Goal: Task Accomplishment & Management: Use online tool/utility

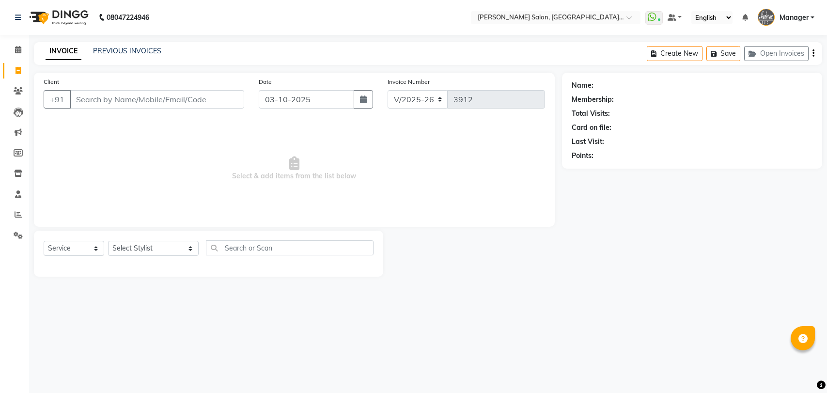
select select "5893"
select select "service"
click at [128, 45] on div "INVOICE PREVIOUS INVOICES Create New Save Open Invoices" at bounding box center [428, 53] width 789 height 23
click at [142, 54] on link "PREVIOUS INVOICES" at bounding box center [127, 51] width 68 height 9
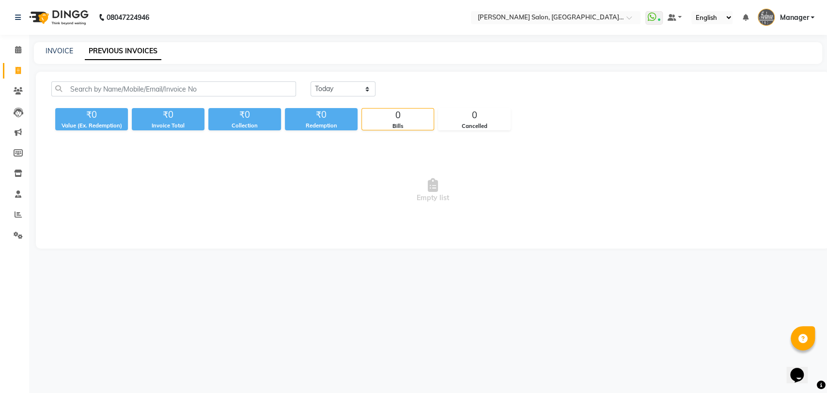
click at [387, 87] on div "[DATE] [DATE] Custom Range" at bounding box center [563, 88] width 504 height 15
click at [330, 93] on select "[DATE] [DATE] Custom Range" at bounding box center [343, 88] width 65 height 15
select select "range"
click at [311, 81] on select "[DATE] [DATE] Custom Range" at bounding box center [343, 88] width 65 height 15
click at [415, 89] on input "03-10-2025" at bounding box center [422, 89] width 68 height 14
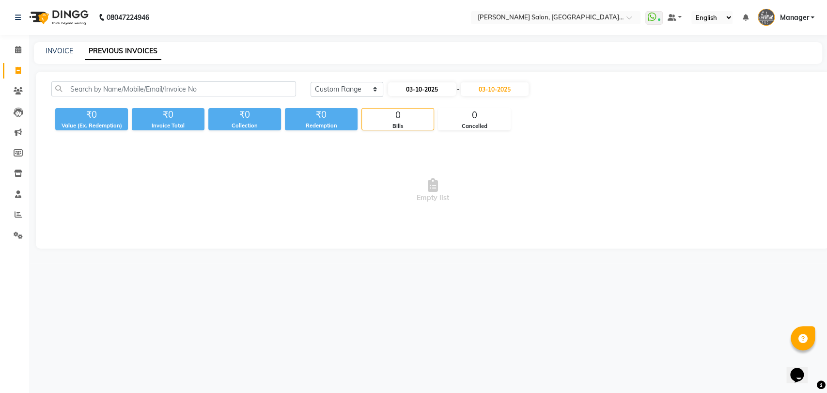
select select "10"
select select "2025"
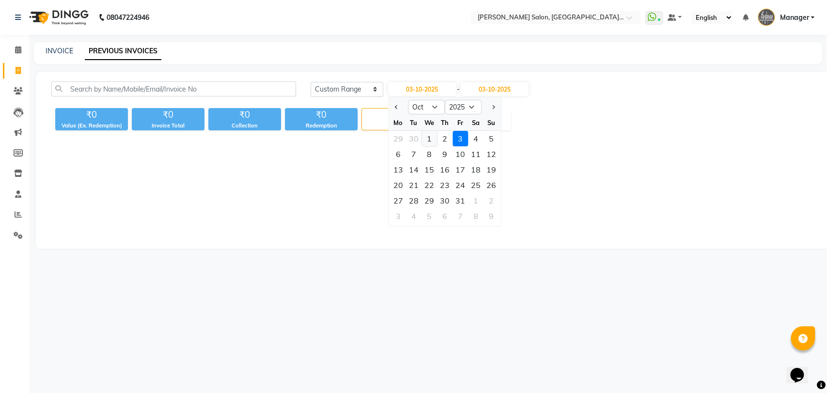
click at [427, 136] on div "1" at bounding box center [430, 139] width 16 height 16
type input "01-10-2025"
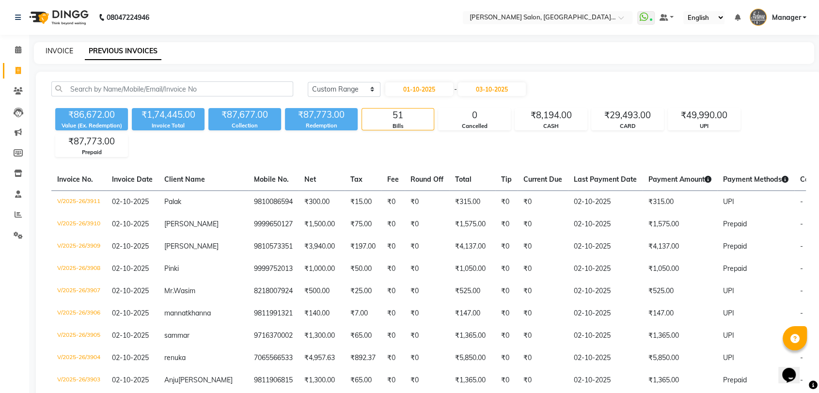
click at [46, 53] on link "INVOICE" at bounding box center [60, 51] width 28 height 9
select select "service"
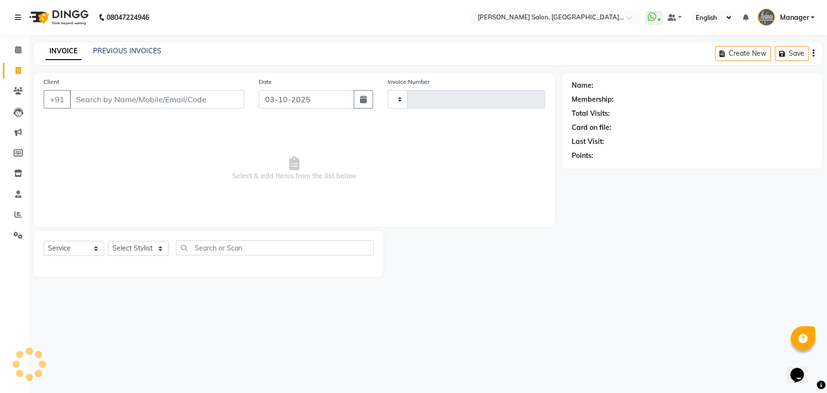
type input "3912"
select select "5893"
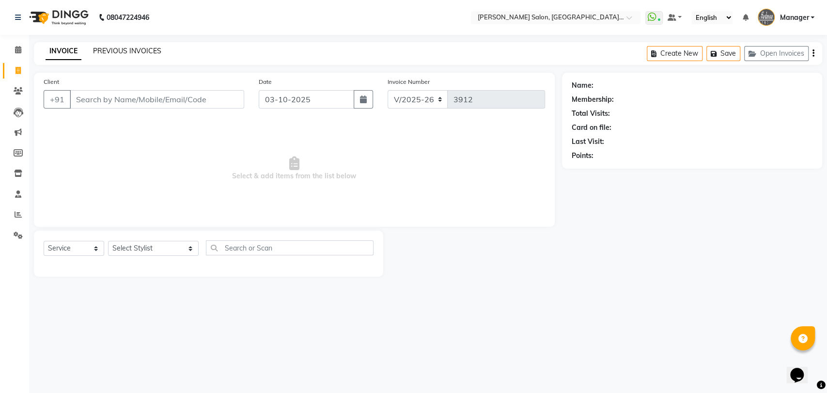
click at [133, 47] on link "PREVIOUS INVOICES" at bounding box center [127, 51] width 68 height 9
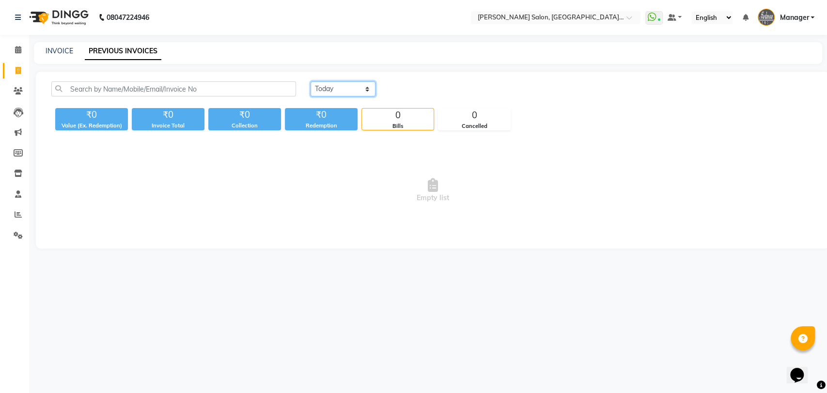
click at [333, 84] on select "[DATE] [DATE] Custom Range" at bounding box center [343, 88] width 65 height 15
select select "range"
click at [311, 81] on select "[DATE] [DATE] Custom Range" at bounding box center [343, 88] width 65 height 15
click at [427, 92] on input "03-10-2025" at bounding box center [422, 89] width 68 height 14
select select "10"
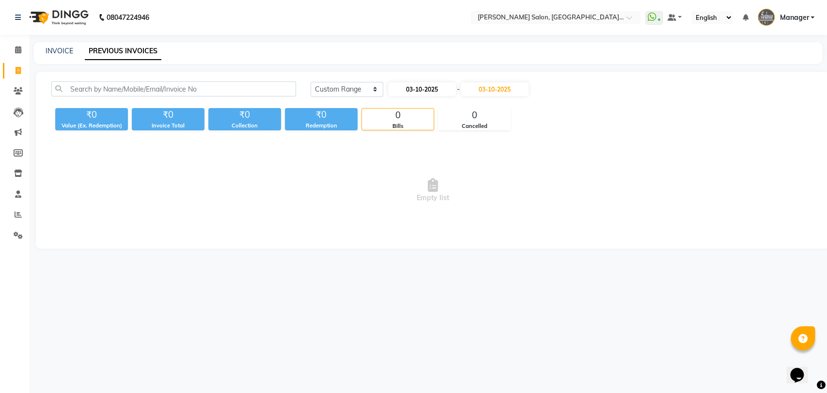
select select "2025"
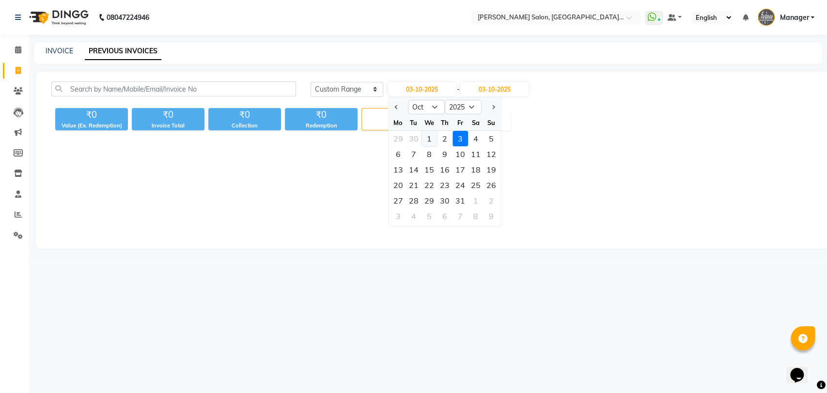
click at [424, 136] on div "1" at bounding box center [430, 139] width 16 height 16
type input "01-10-2025"
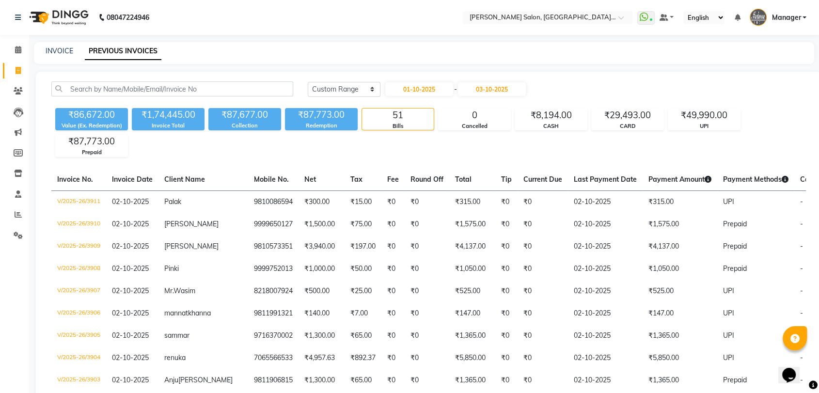
click at [61, 43] on div "INVOICE PREVIOUS INVOICES" at bounding box center [424, 53] width 780 height 22
click at [61, 47] on link "INVOICE" at bounding box center [60, 51] width 28 height 9
select select "service"
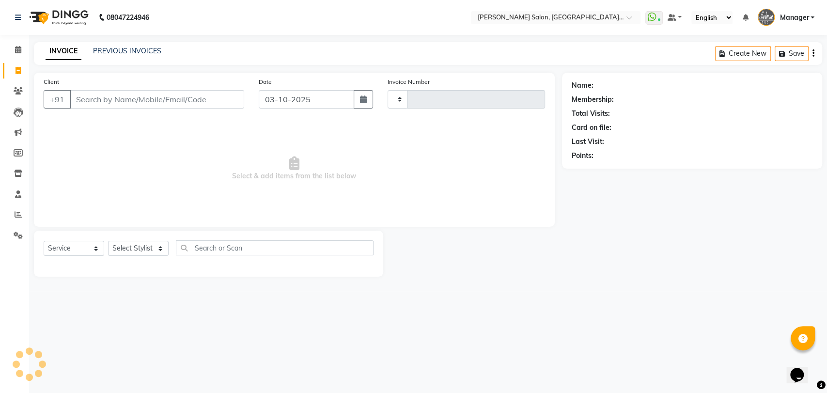
type input "3912"
select select "5893"
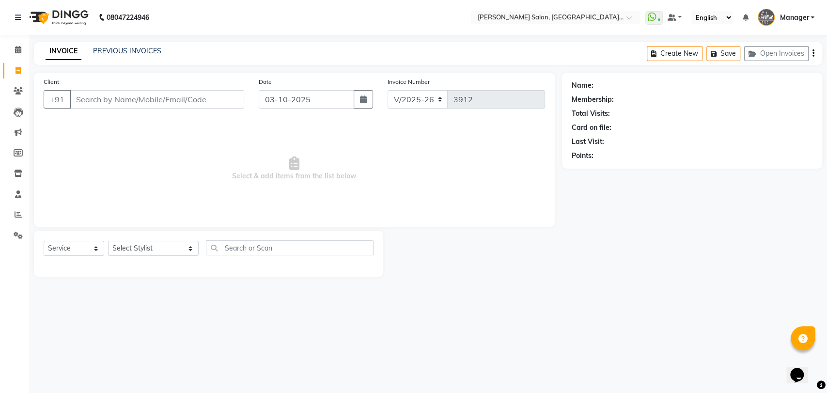
click at [132, 45] on div "INVOICE PREVIOUS INVOICES Create New Save Open Invoices" at bounding box center [428, 53] width 789 height 23
click at [132, 47] on link "PREVIOUS INVOICES" at bounding box center [127, 51] width 68 height 9
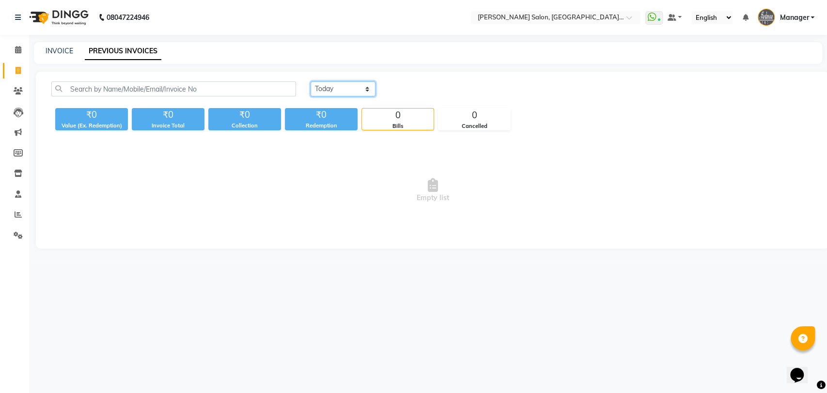
click at [360, 83] on select "[DATE] [DATE] Custom Range" at bounding box center [343, 88] width 65 height 15
select select "range"
click at [311, 81] on select "[DATE] [DATE] Custom Range" at bounding box center [343, 88] width 65 height 15
click at [444, 101] on div "[DATE] [DATE] Custom Range [DATE] - [DATE]" at bounding box center [562, 92] width 518 height 23
click at [433, 92] on input "03-10-2025" at bounding box center [422, 89] width 68 height 14
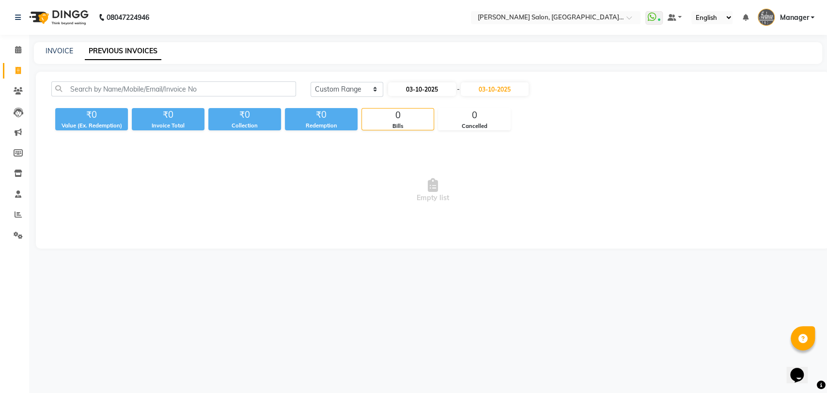
select select "10"
select select "2025"
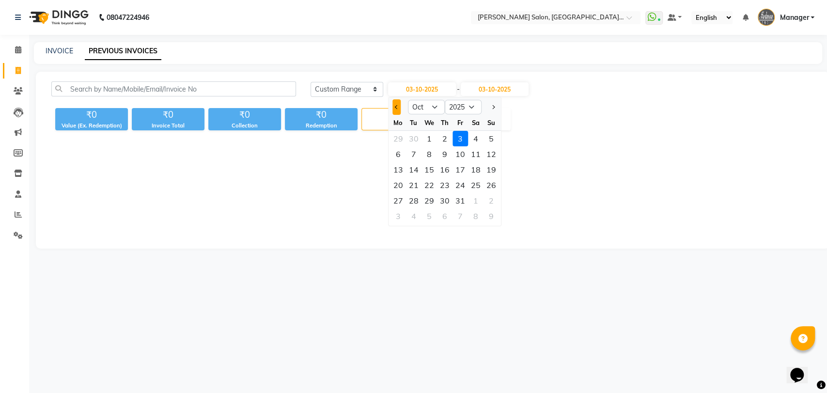
click at [395, 106] on span "Previous month" at bounding box center [397, 107] width 4 height 4
select select "9"
click at [398, 139] on div "1" at bounding box center [399, 139] width 16 height 16
type input "01-09-2025"
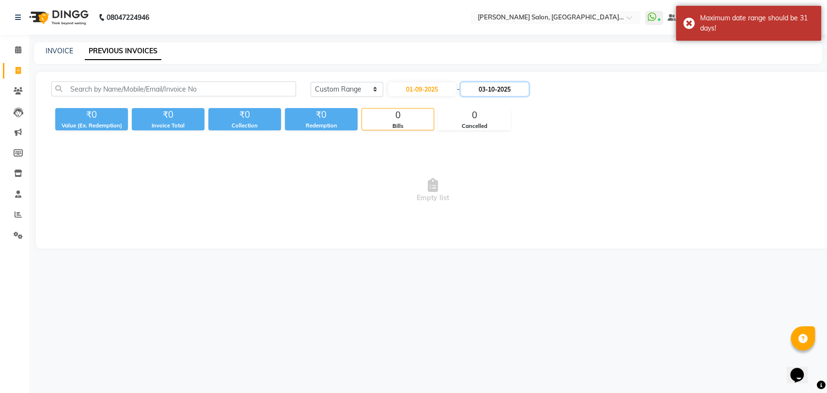
click at [487, 94] on input "03-10-2025" at bounding box center [495, 89] width 68 height 14
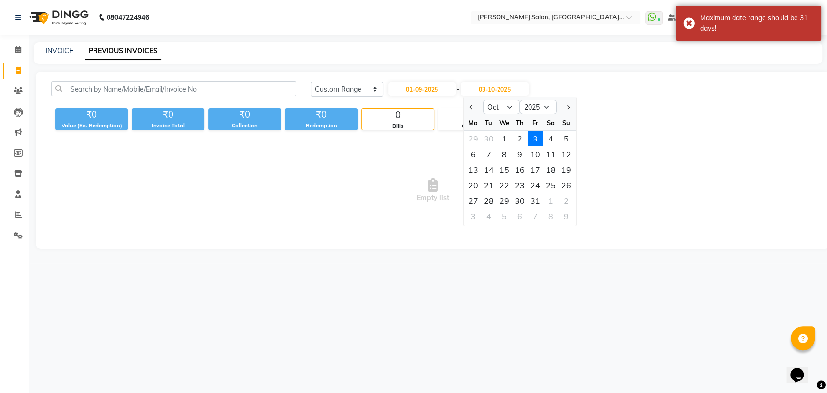
click at [464, 102] on div at bounding box center [472, 107] width 19 height 16
click at [468, 105] on button "Previous month" at bounding box center [471, 107] width 8 height 16
select select "9"
click at [493, 200] on div "30" at bounding box center [489, 201] width 16 height 16
type input "30-09-2025"
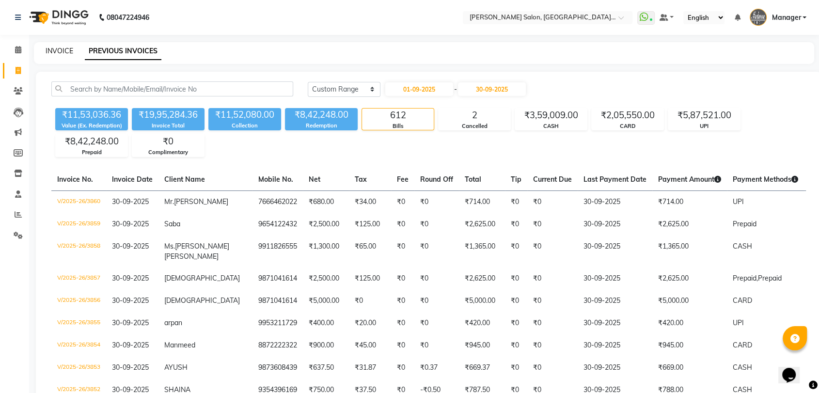
click at [48, 55] on link "INVOICE" at bounding box center [60, 51] width 28 height 9
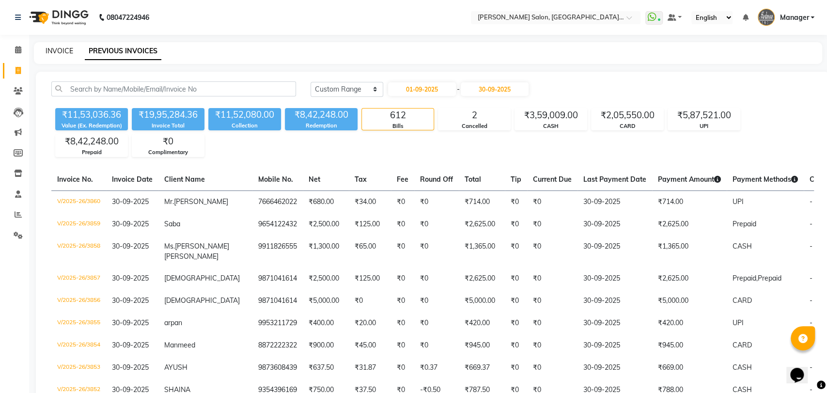
select select "service"
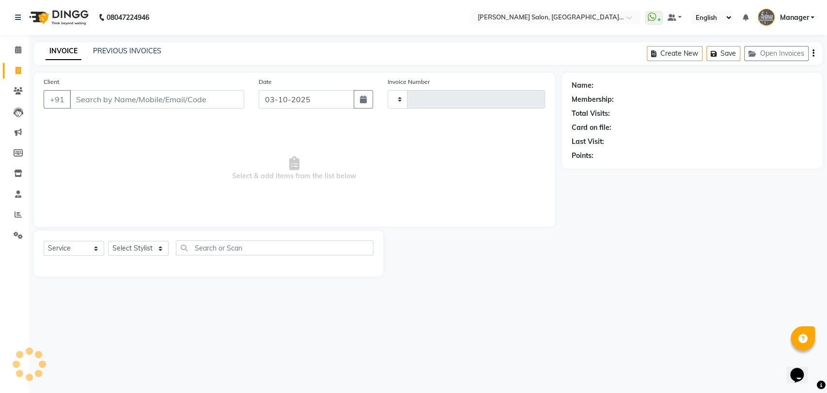
type input "3912"
select select "5893"
select select "service"
click at [98, 50] on link "PREVIOUS INVOICES" at bounding box center [127, 51] width 68 height 9
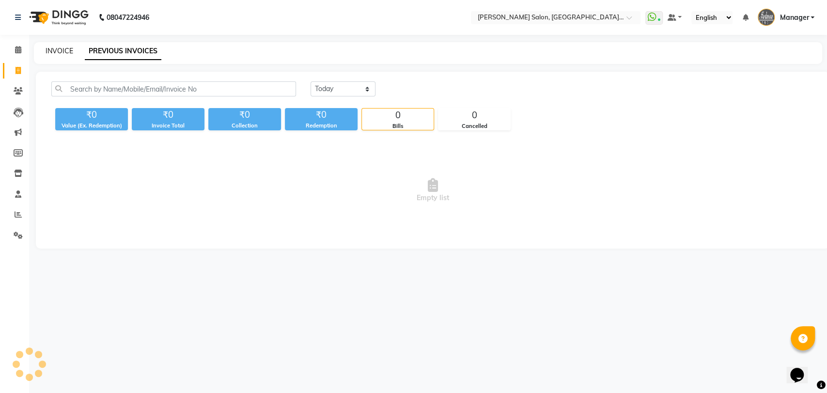
click at [66, 50] on link "INVOICE" at bounding box center [60, 51] width 28 height 9
select select "service"
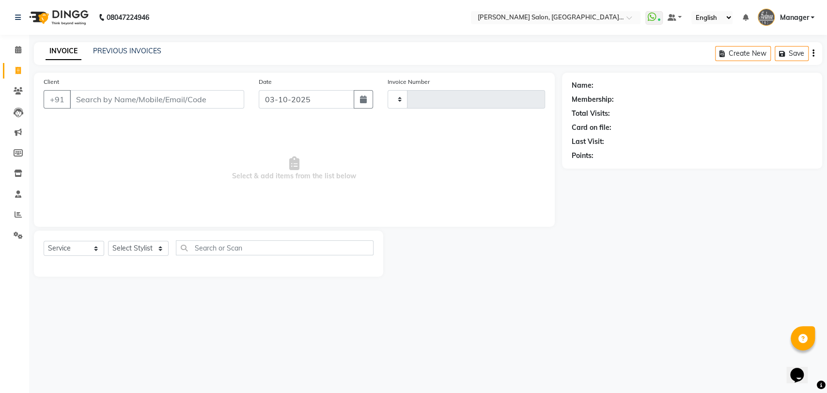
type input "3912"
select select "5893"
click at [130, 47] on link "PREVIOUS INVOICES" at bounding box center [127, 51] width 68 height 9
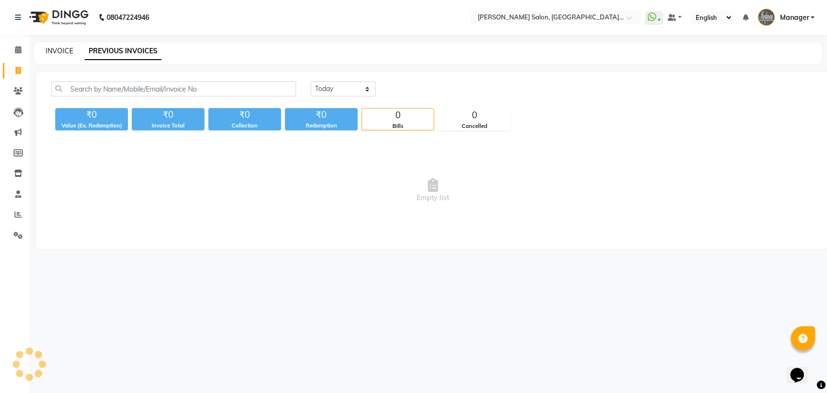
click at [59, 47] on link "INVOICE" at bounding box center [60, 51] width 28 height 9
select select "service"
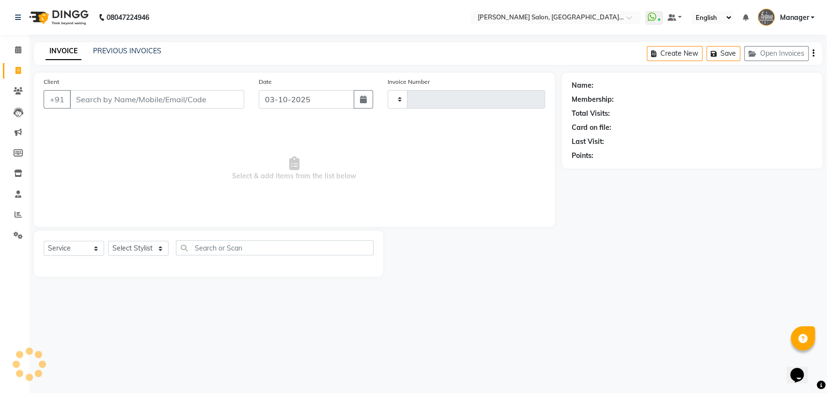
click at [87, 46] on div "INVOICE PREVIOUS INVOICES" at bounding box center [97, 51] width 127 height 10
type input "3912"
select select "5893"
click at [106, 48] on link "PREVIOUS INVOICES" at bounding box center [127, 51] width 68 height 9
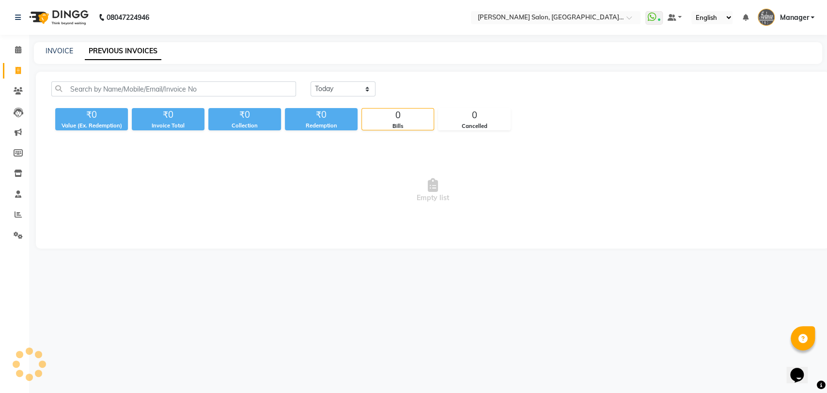
click at [76, 48] on div "INVOICE PREVIOUS INVOICES" at bounding box center [422, 51] width 777 height 10
click at [68, 48] on link "INVOICE" at bounding box center [60, 51] width 28 height 9
select select "service"
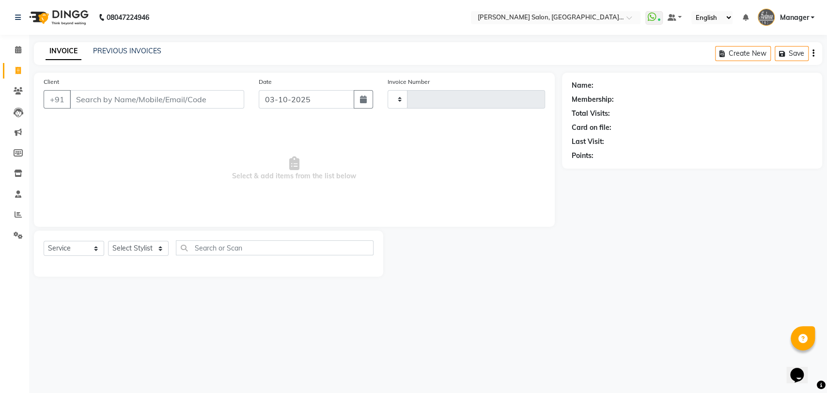
type input "3912"
select select "5893"
click at [121, 49] on link "PREVIOUS INVOICES" at bounding box center [127, 51] width 68 height 9
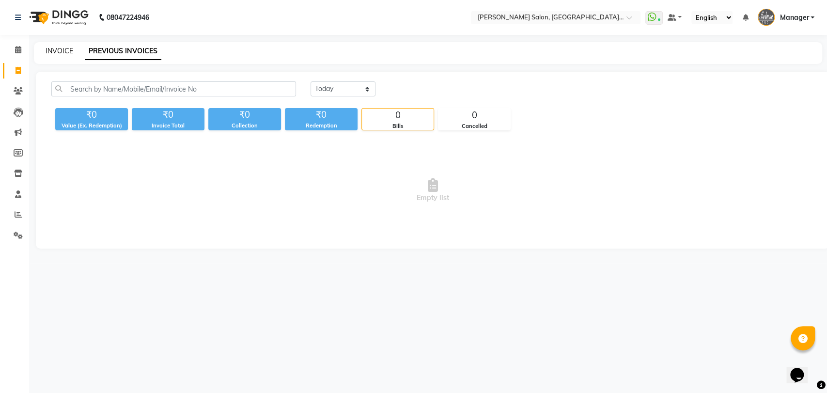
click at [60, 47] on link "INVOICE" at bounding box center [60, 51] width 28 height 9
select select "5893"
select select "service"
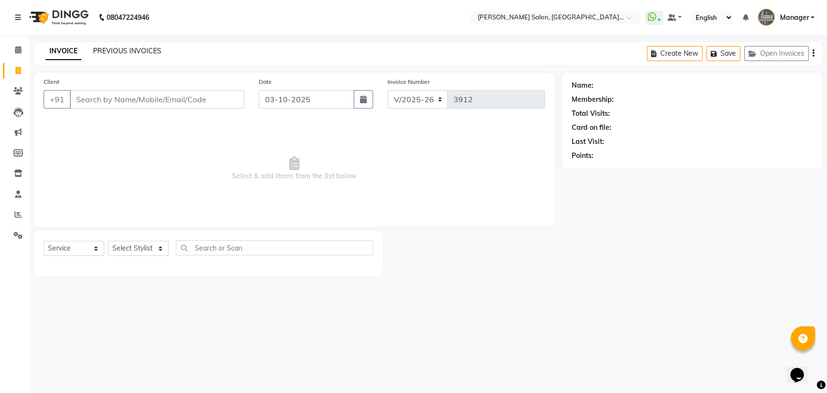
click at [99, 49] on link "PREVIOUS INVOICES" at bounding box center [127, 51] width 68 height 9
select select "5893"
select select "service"
click at [130, 55] on div "PREVIOUS INVOICES" at bounding box center [127, 51] width 68 height 10
click at [129, 50] on link "PREVIOUS INVOICES" at bounding box center [127, 51] width 68 height 9
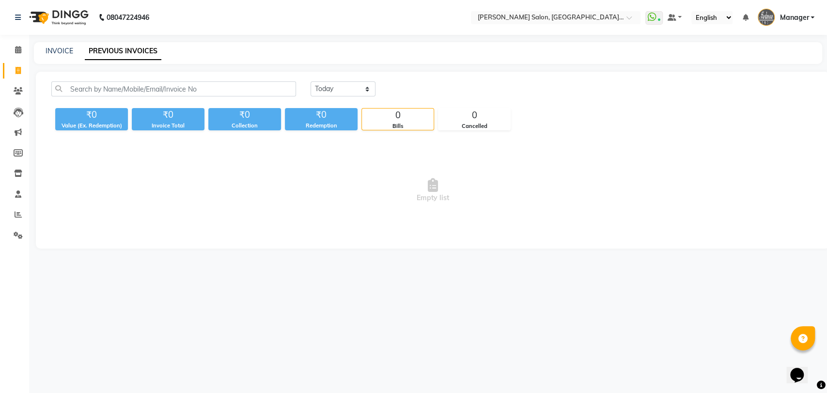
click at [67, 56] on div "INVOICE" at bounding box center [60, 51] width 28 height 10
click at [65, 50] on link "INVOICE" at bounding box center [60, 51] width 28 height 9
select select "service"
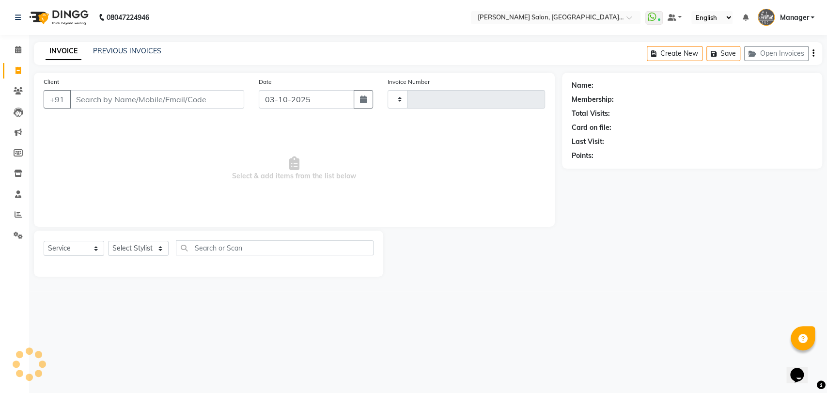
type input "3912"
select select "5893"
click at [259, 181] on span "Select & add items from the list below" at bounding box center [295, 168] width 502 height 97
click at [453, 249] on div at bounding box center [472, 254] width 178 height 46
click at [653, 194] on div "Name: Membership: Total Visits: Card on file: Last Visit: Points:" at bounding box center [696, 175] width 268 height 204
